Goal: Navigation & Orientation: Find specific page/section

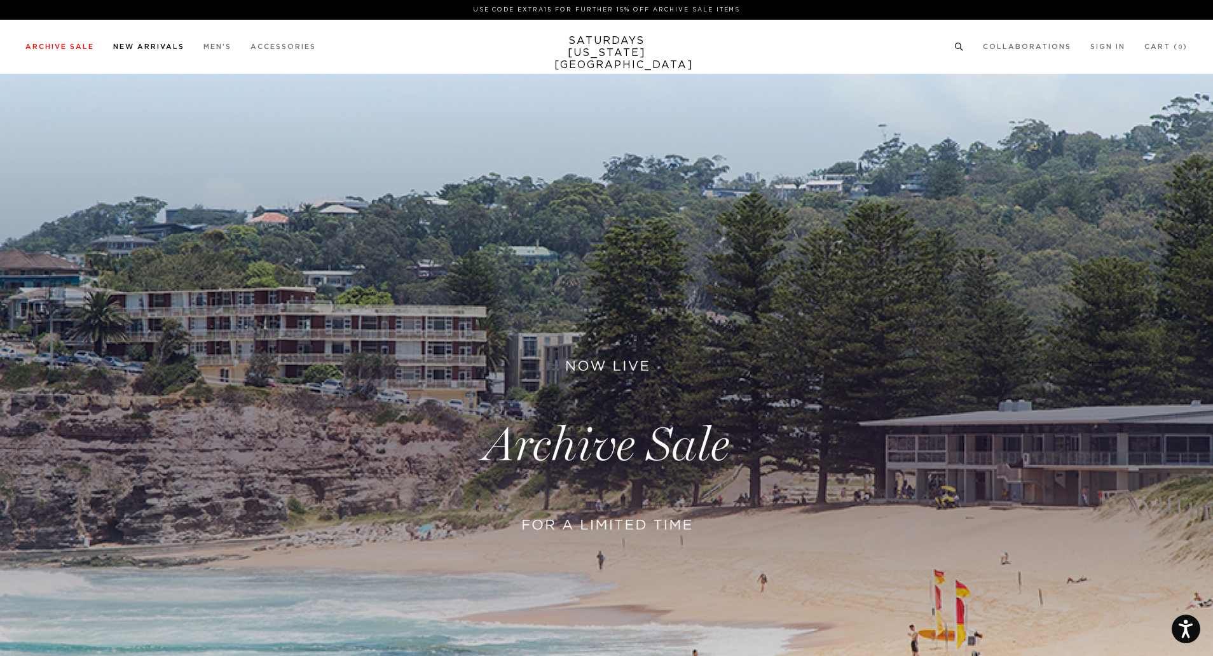
click at [138, 44] on link "New Arrivals" at bounding box center [148, 46] width 71 height 7
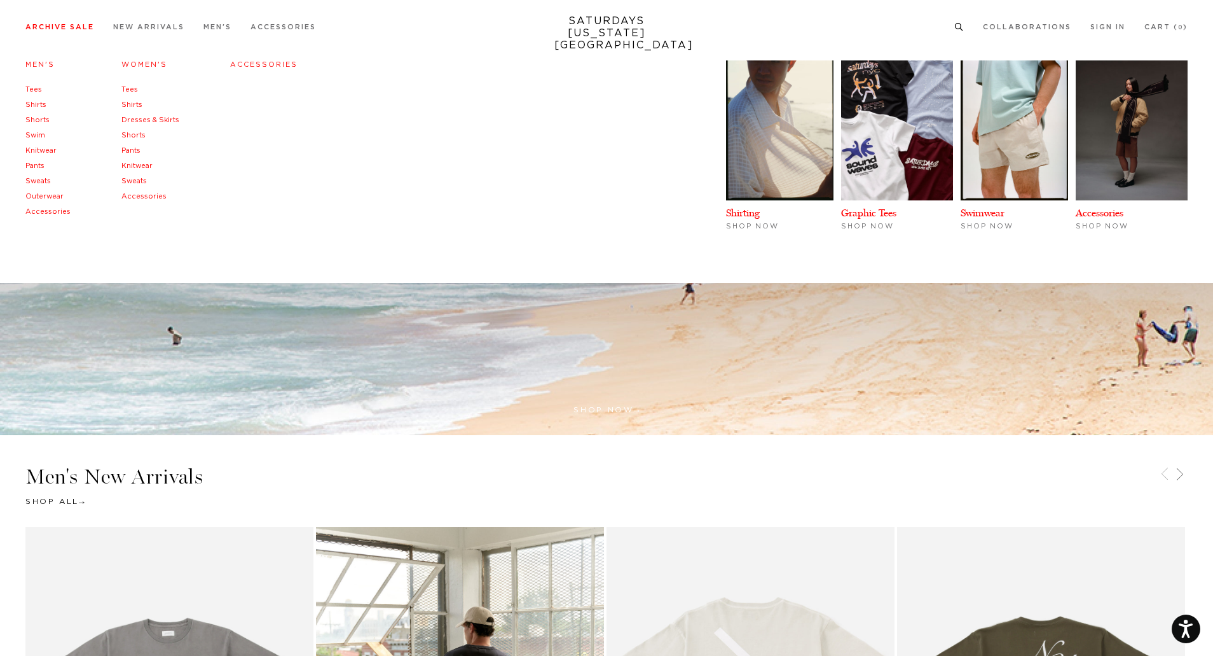
scroll to position [763, 0]
